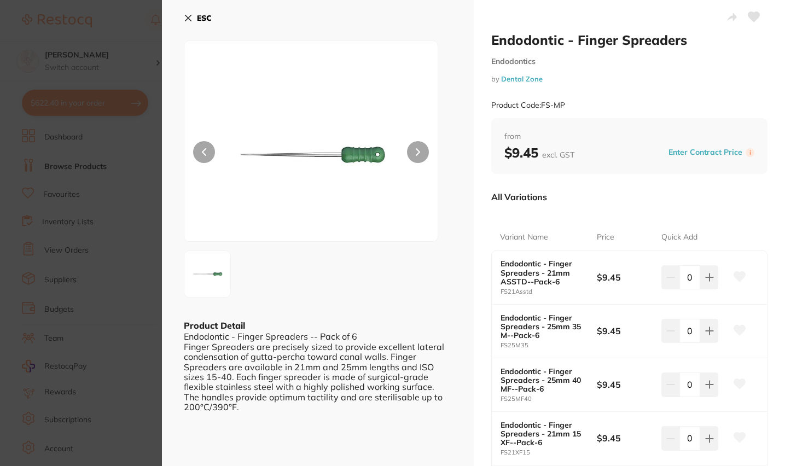
scroll to position [1, 0]
click at [184, 19] on icon at bounding box center [188, 18] width 9 height 9
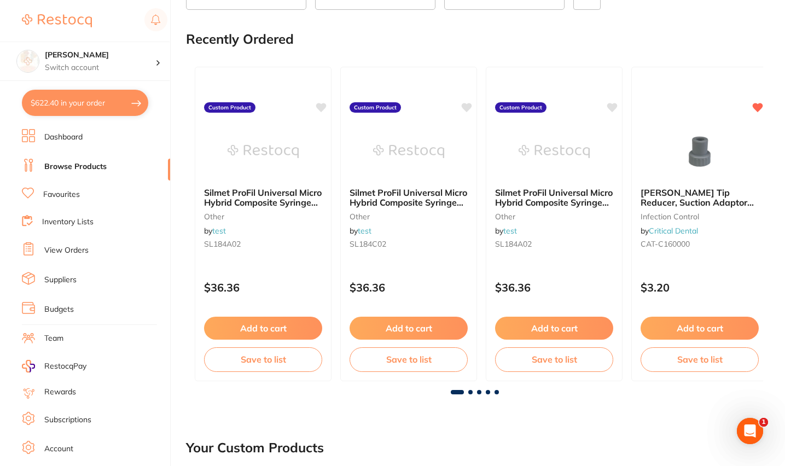
click at [91, 113] on button "$622.40 in your order" at bounding box center [85, 103] width 126 height 26
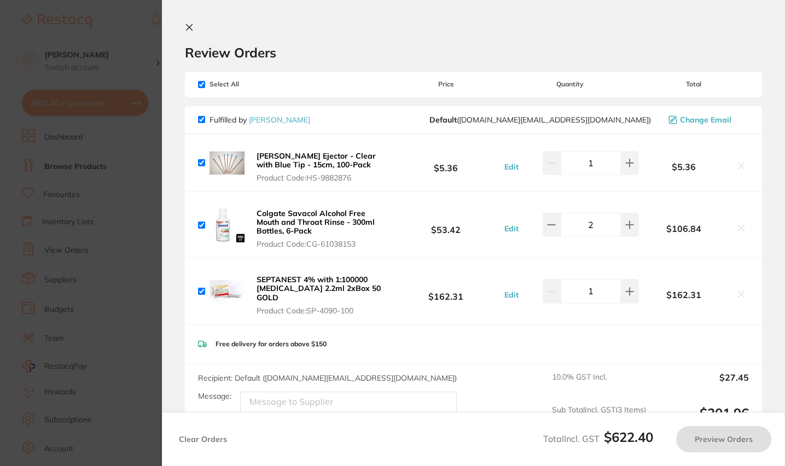
checkbox input "true"
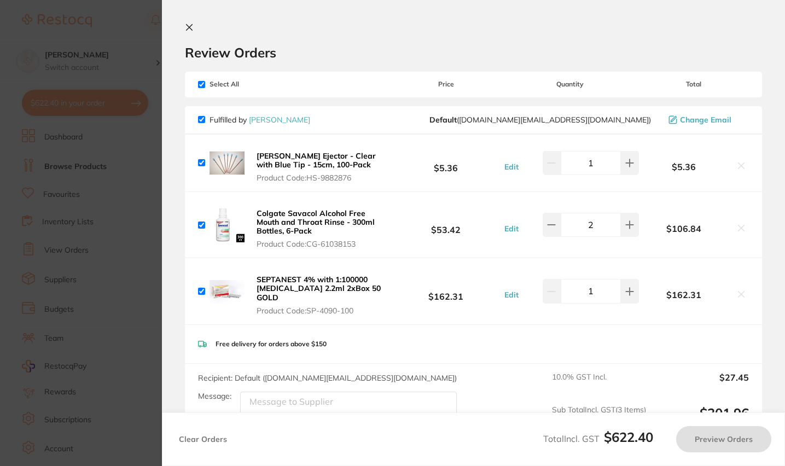
checkbox input "true"
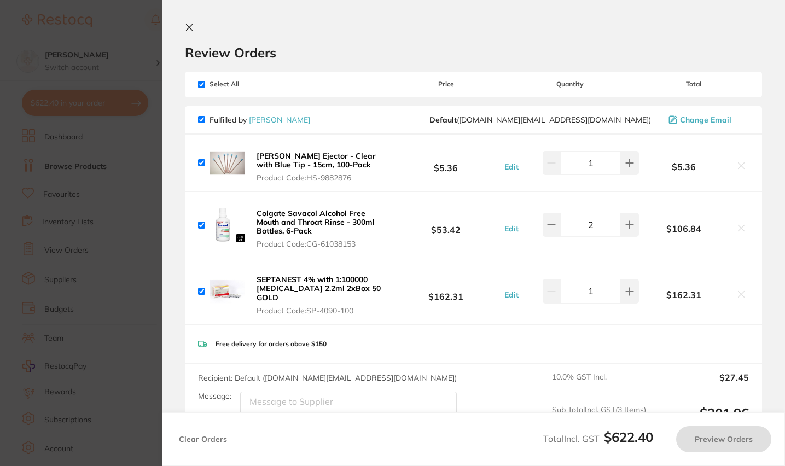
checkbox input "true"
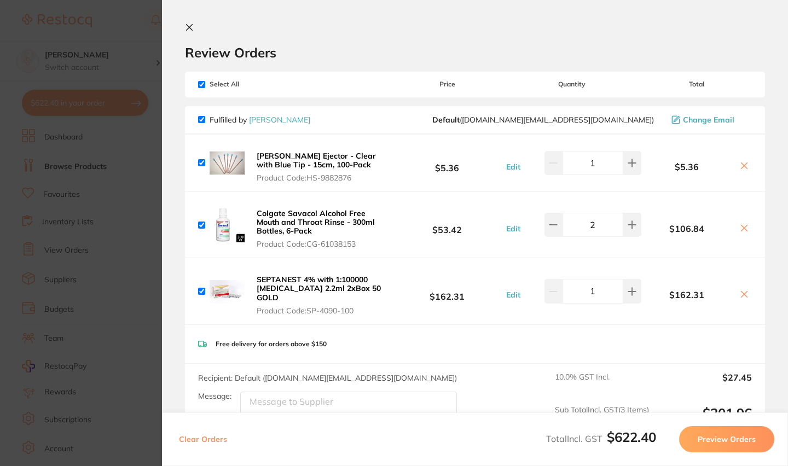
click at [190, 23] on icon at bounding box center [189, 27] width 9 height 9
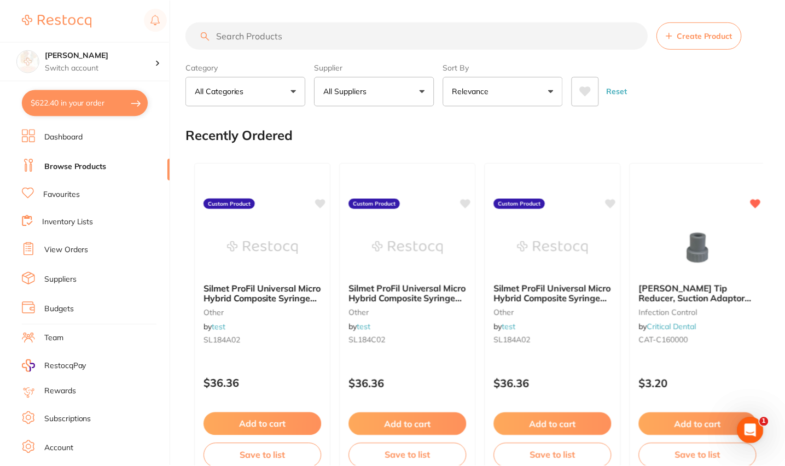
scroll to position [96, 0]
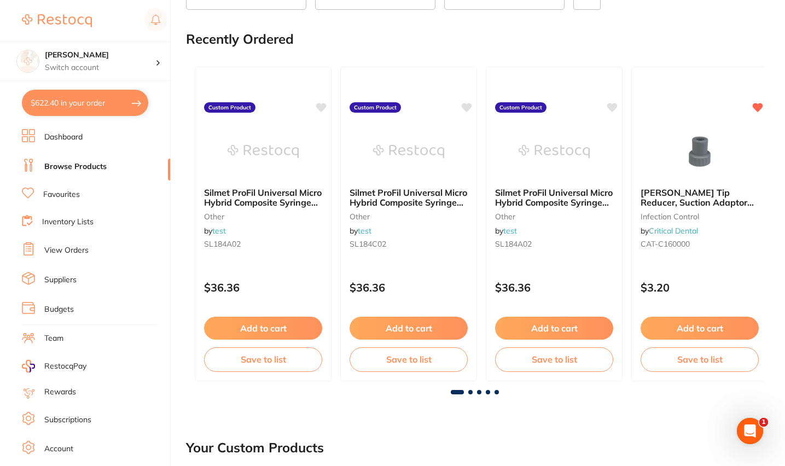
click at [106, 107] on button "$622.40 in your order" at bounding box center [85, 103] width 126 height 26
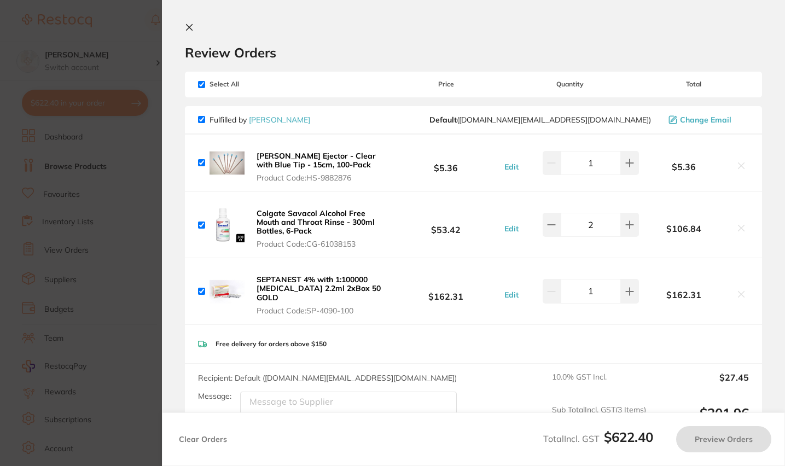
scroll to position [0, 0]
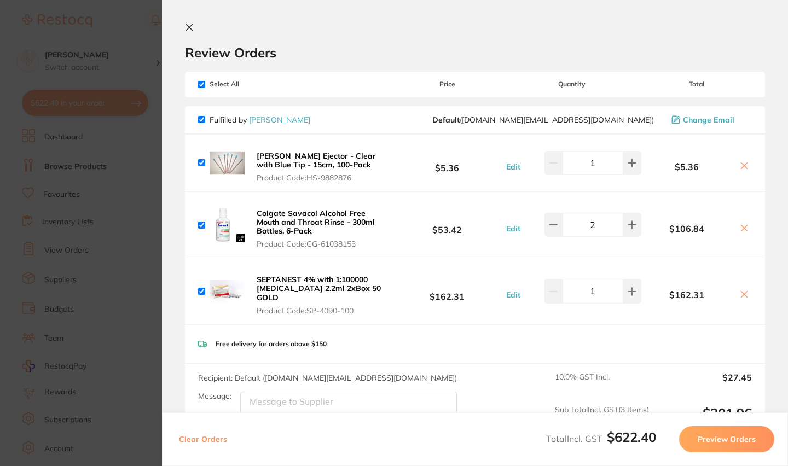
click at [189, 32] on button at bounding box center [191, 28] width 13 height 10
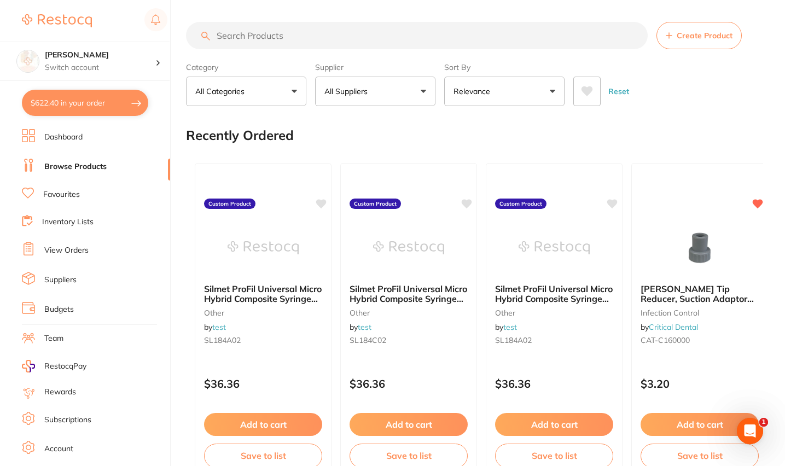
scroll to position [96, 0]
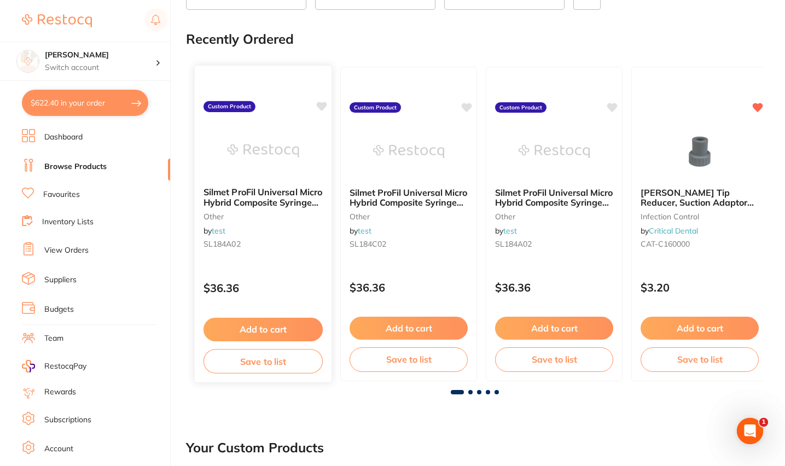
click at [245, 248] on small "SL184A02" at bounding box center [263, 244] width 119 height 9
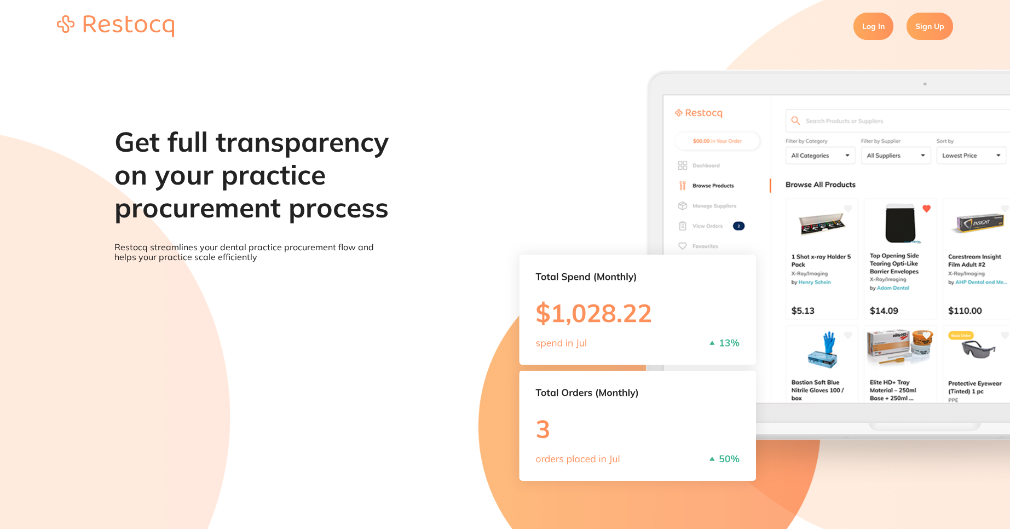
click at [882, 20] on link "Log In" at bounding box center [873, 26] width 40 height 27
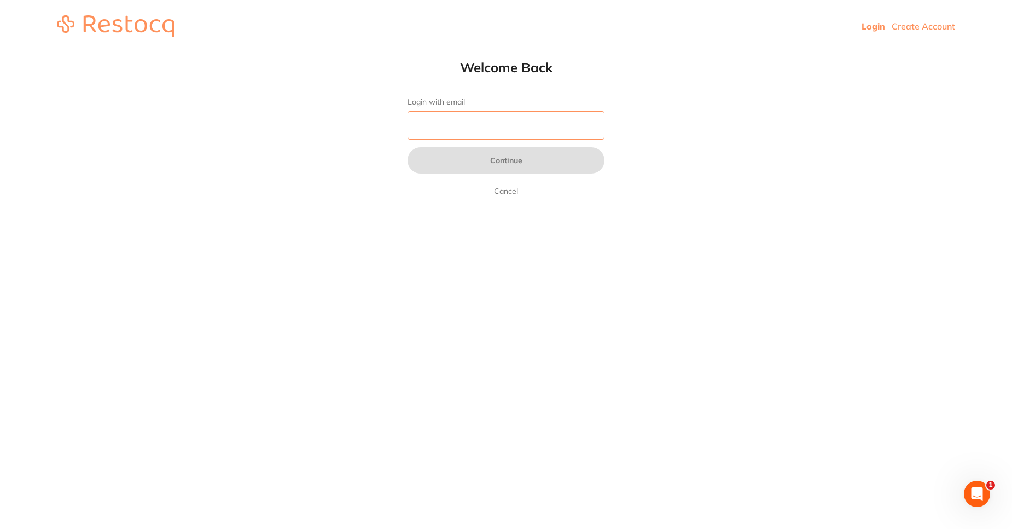
click at [482, 124] on input "Login with email" at bounding box center [506, 125] width 197 height 28
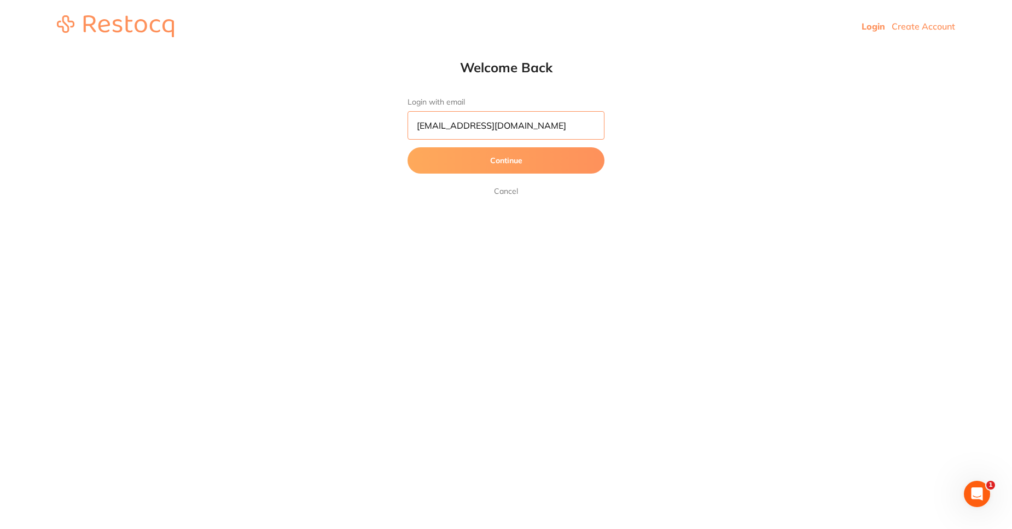
click at [465, 125] on input "amrita+102@terrificminds.com" at bounding box center [506, 125] width 197 height 28
type input "[EMAIL_ADDRESS][DOMAIN_NAME]"
click at [539, 167] on button "Continue" at bounding box center [506, 160] width 197 height 26
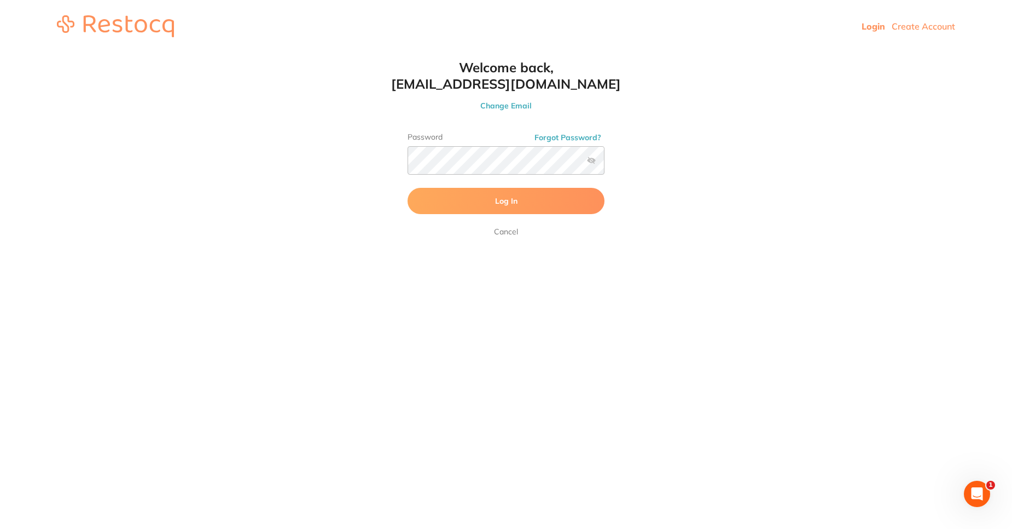
click at [485, 198] on button "Log In" at bounding box center [506, 201] width 197 height 26
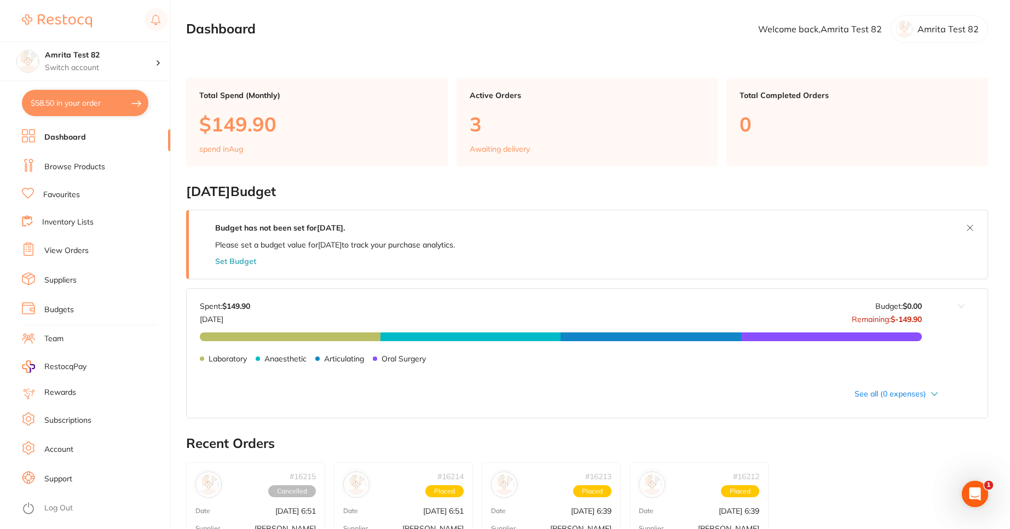
click at [76, 247] on link "View Orders" at bounding box center [66, 250] width 44 height 11
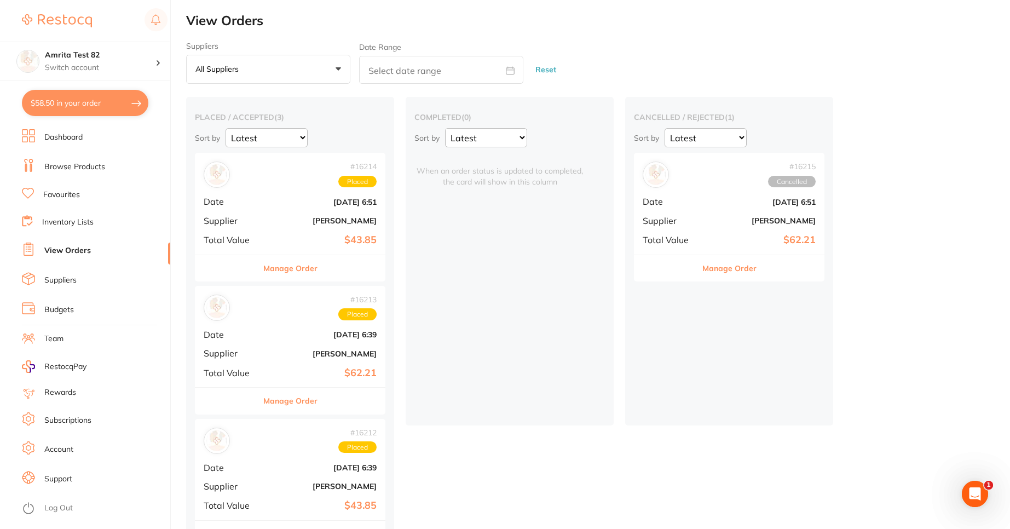
click at [297, 219] on b "[PERSON_NAME]" at bounding box center [321, 220] width 109 height 9
